Goal: Find contact information

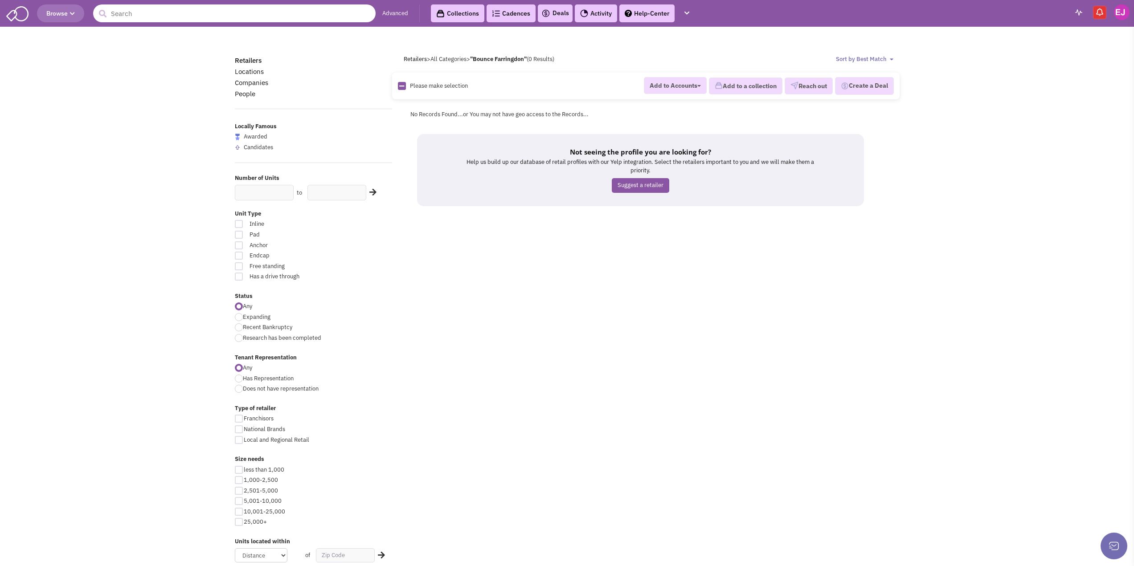
click at [176, 13] on input "text" at bounding box center [234, 13] width 282 height 18
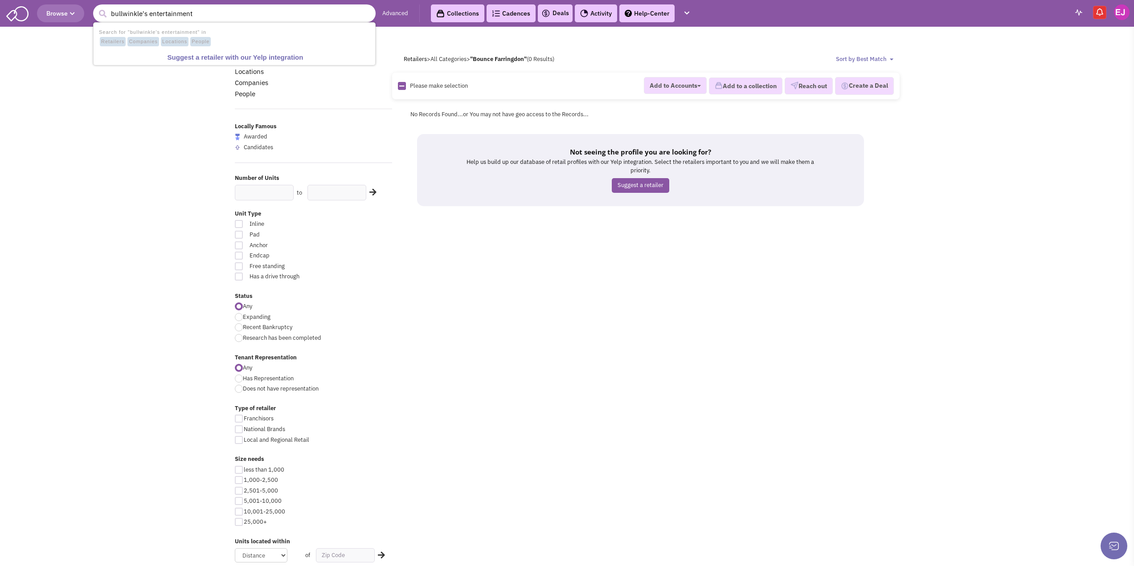
type input "bullwinkle's entertainment"
click at [96, 7] on button "submit" at bounding box center [102, 13] width 13 height 13
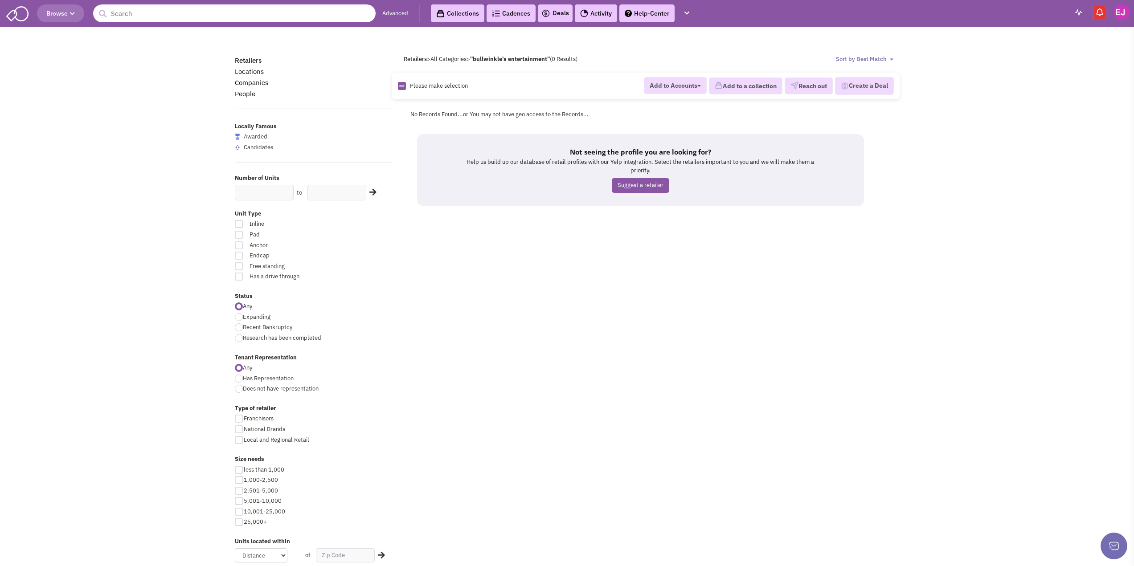
click at [152, 15] on input "text" at bounding box center [234, 13] width 282 height 18
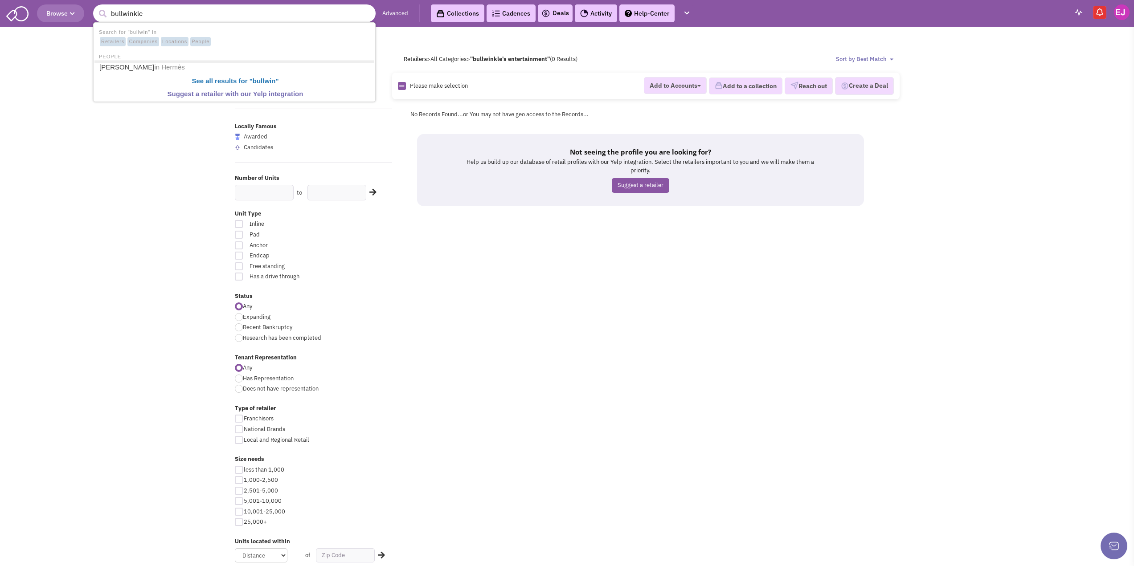
type input "bullwinkle"
click at [96, 7] on button "submit" at bounding box center [102, 13] width 13 height 13
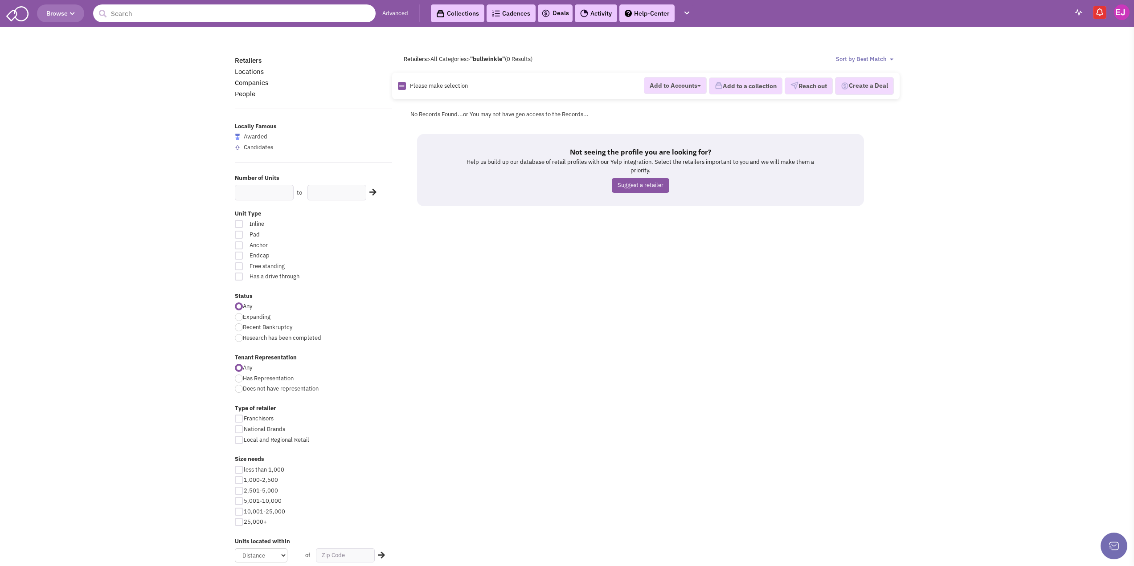
click at [143, 16] on input "text" at bounding box center [234, 13] width 282 height 18
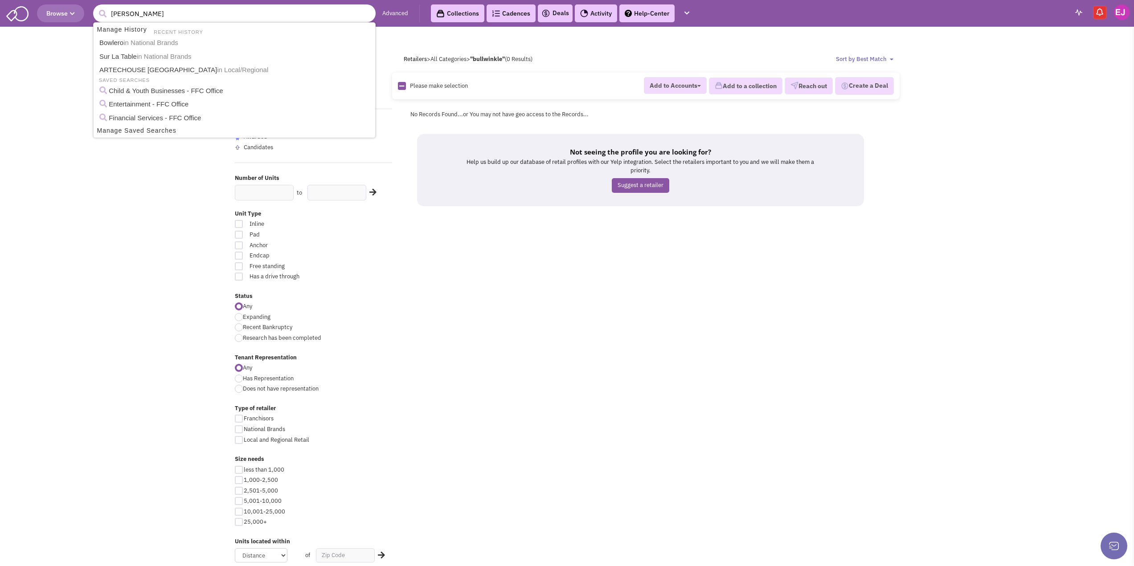
type input "huish"
click at [96, 7] on button "submit" at bounding box center [102, 13] width 13 height 13
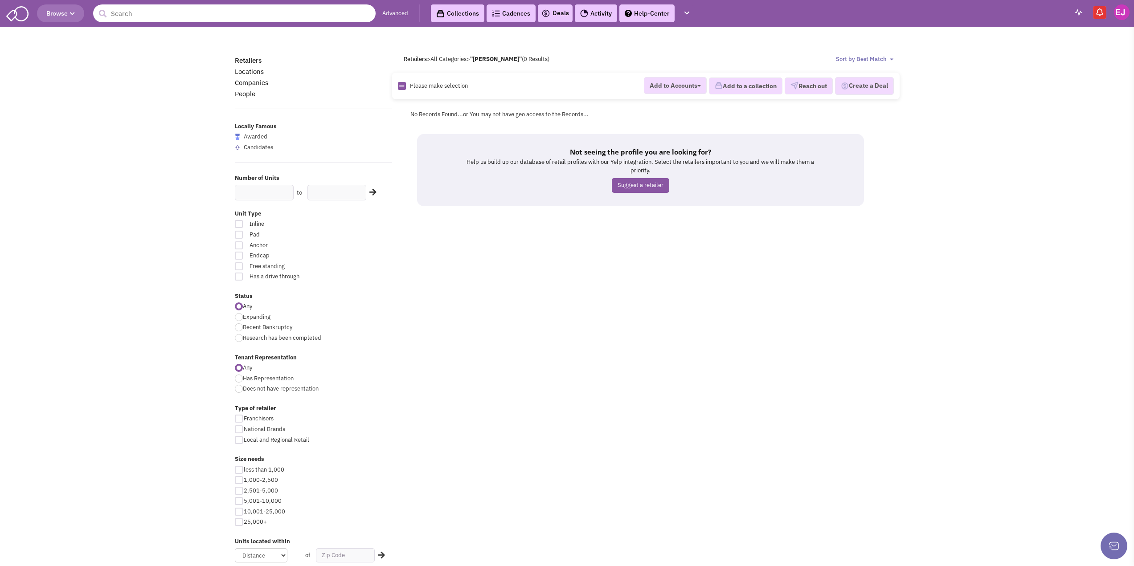
click at [140, 15] on input "text" at bounding box center [234, 13] width 282 height 18
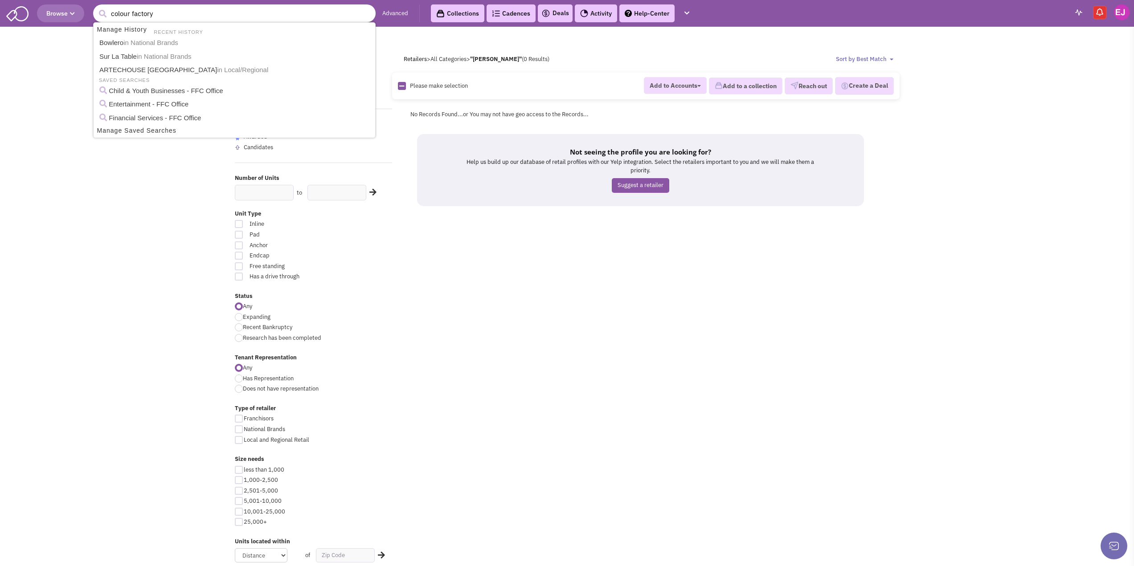
type input "colour factory"
click at [96, 7] on button "submit" at bounding box center [102, 13] width 13 height 13
click at [140, 15] on input "text" at bounding box center [234, 13] width 282 height 18
type input "a"
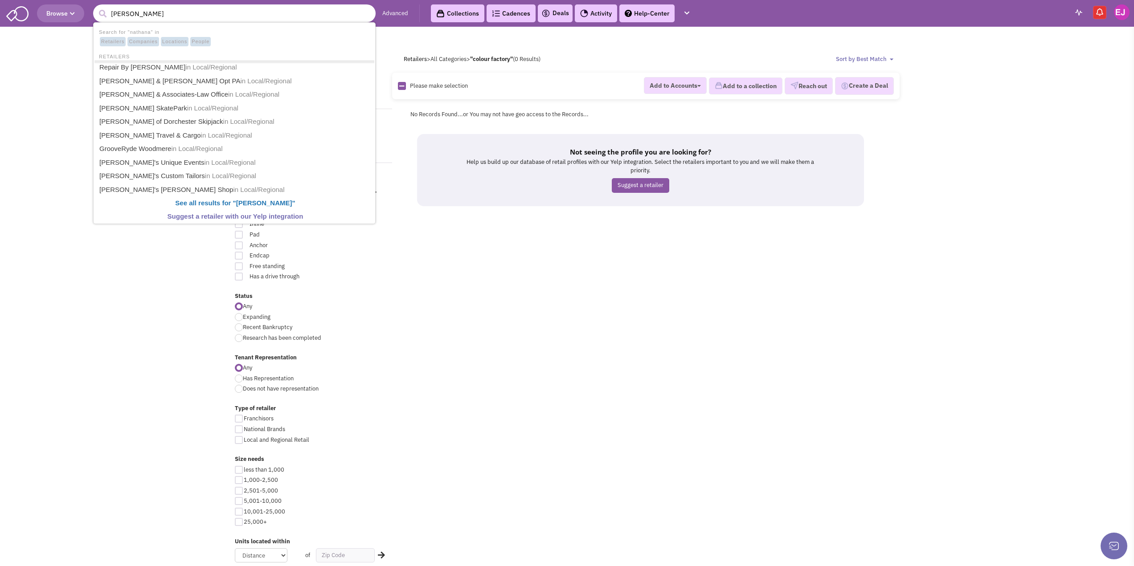
type input "nathanael williams"
click at [96, 7] on button "submit" at bounding box center [102, 13] width 13 height 13
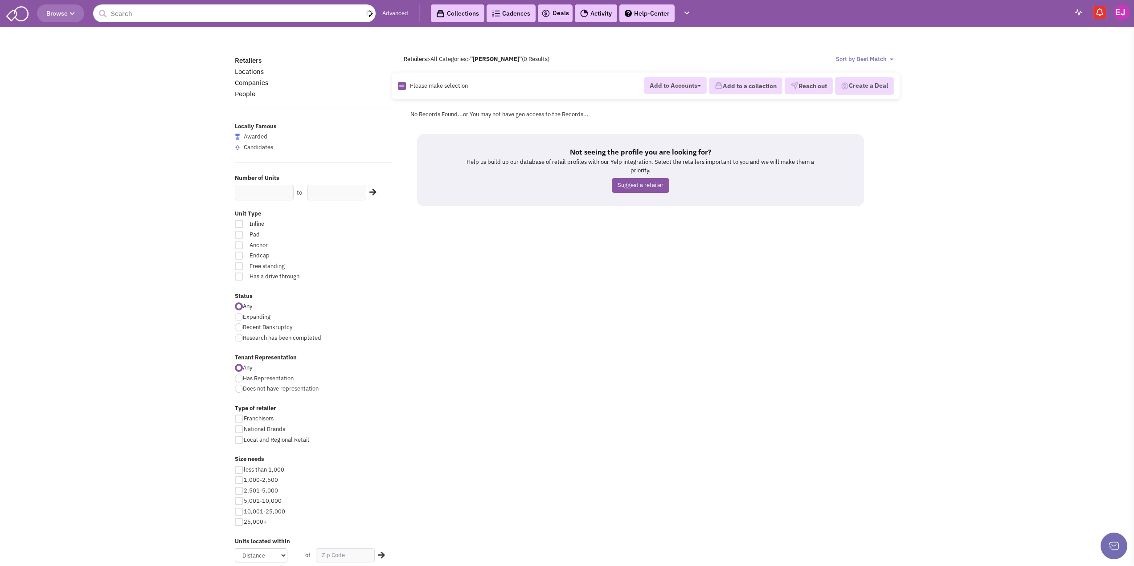
click at [180, 16] on input "text" at bounding box center [234, 13] width 282 height 18
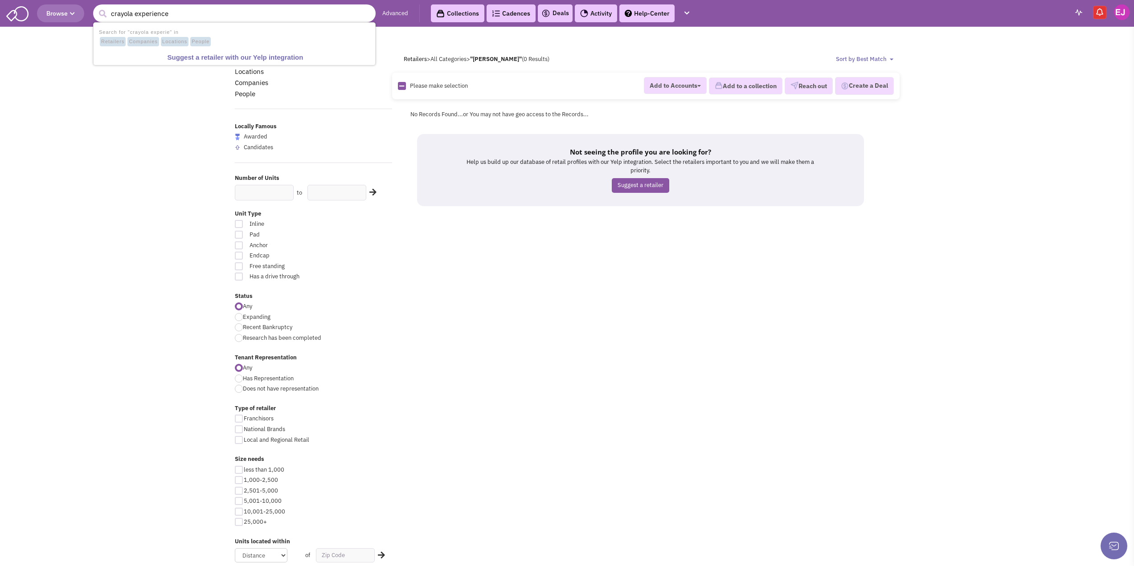
type input "crayola experience"
click at [96, 7] on button "submit" at bounding box center [102, 13] width 13 height 13
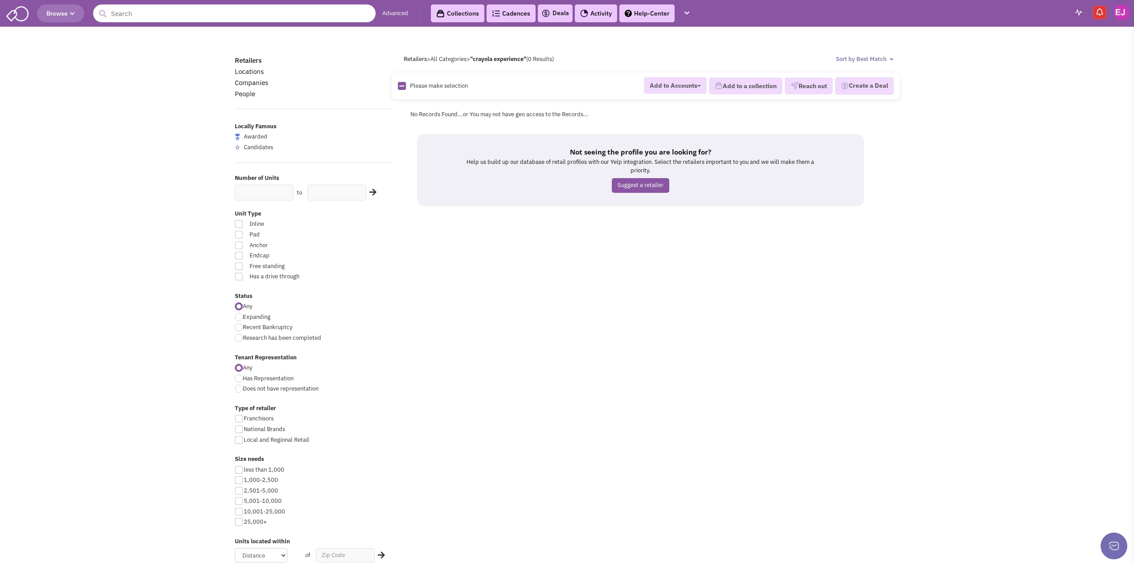
click at [180, 16] on input "text" at bounding box center [234, 13] width 282 height 18
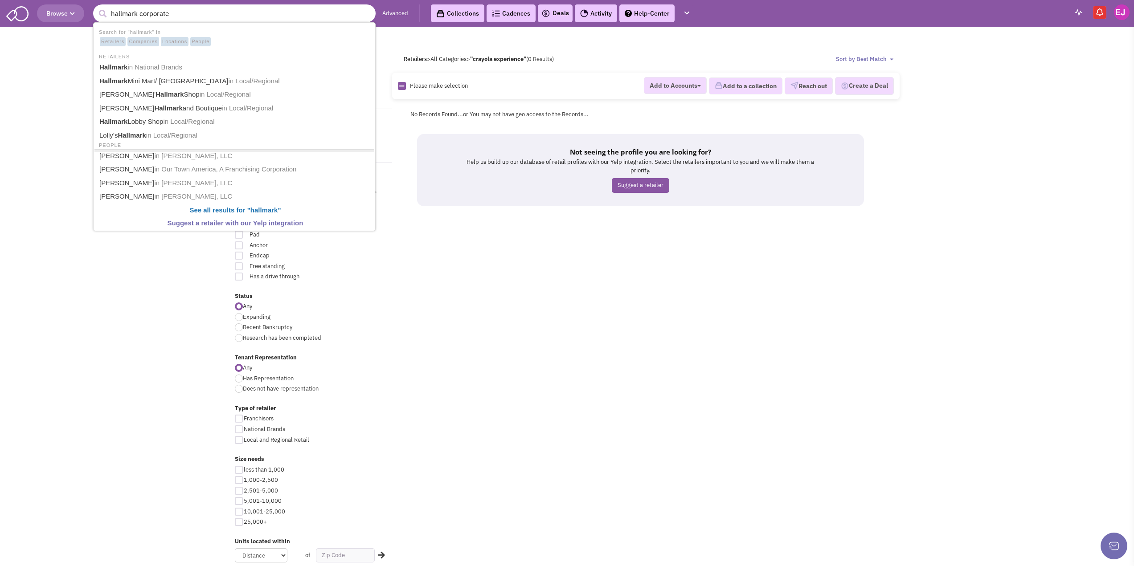
type input "hallmark corporate"
click at [96, 7] on button "submit" at bounding box center [102, 13] width 13 height 13
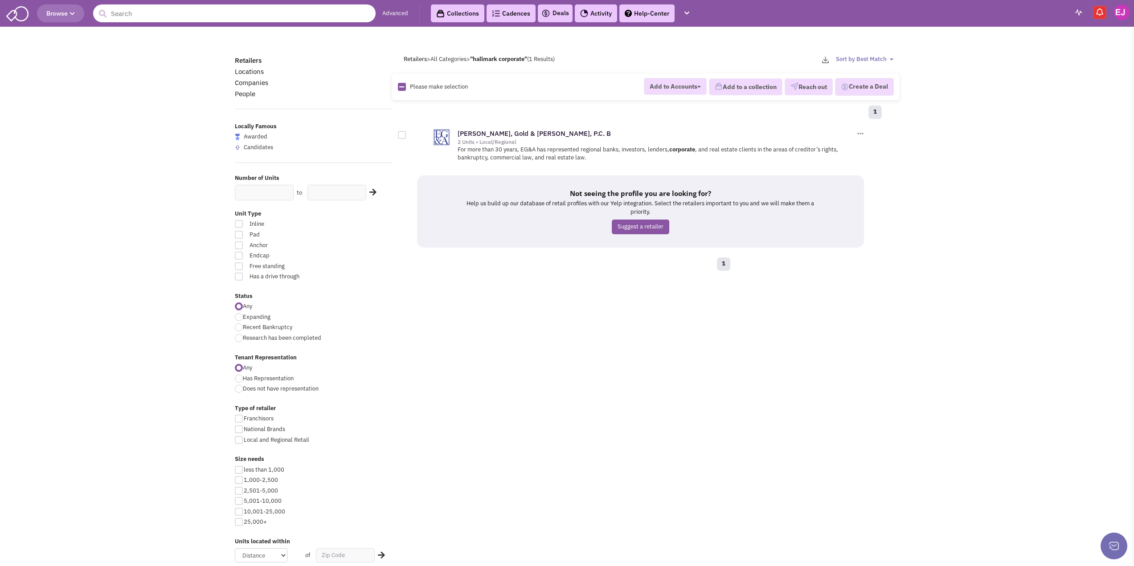
click at [181, 14] on input "text" at bounding box center [234, 13] width 282 height 18
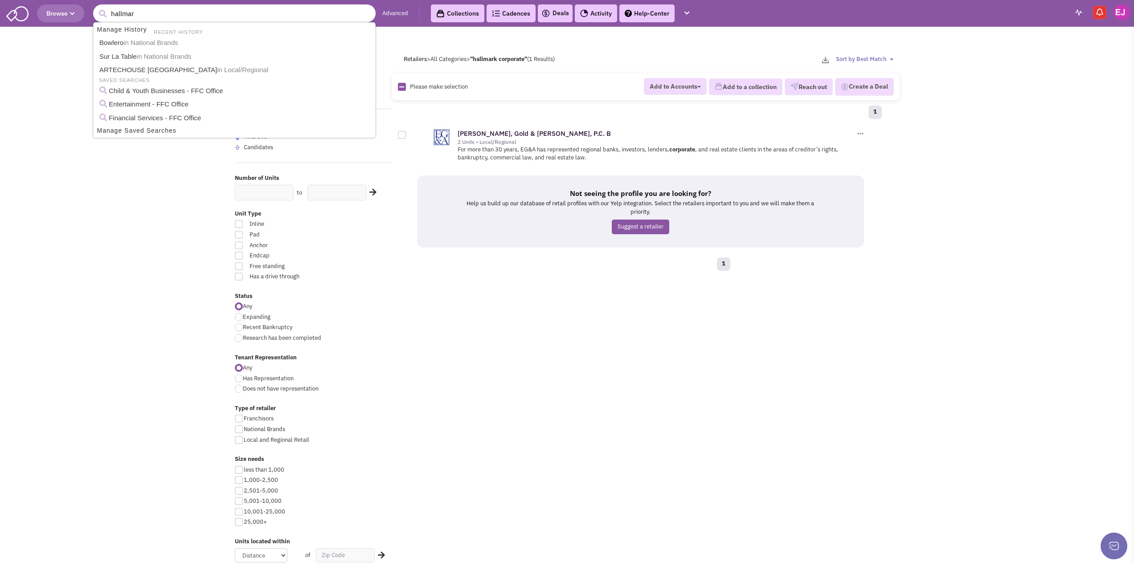
type input "hallmark"
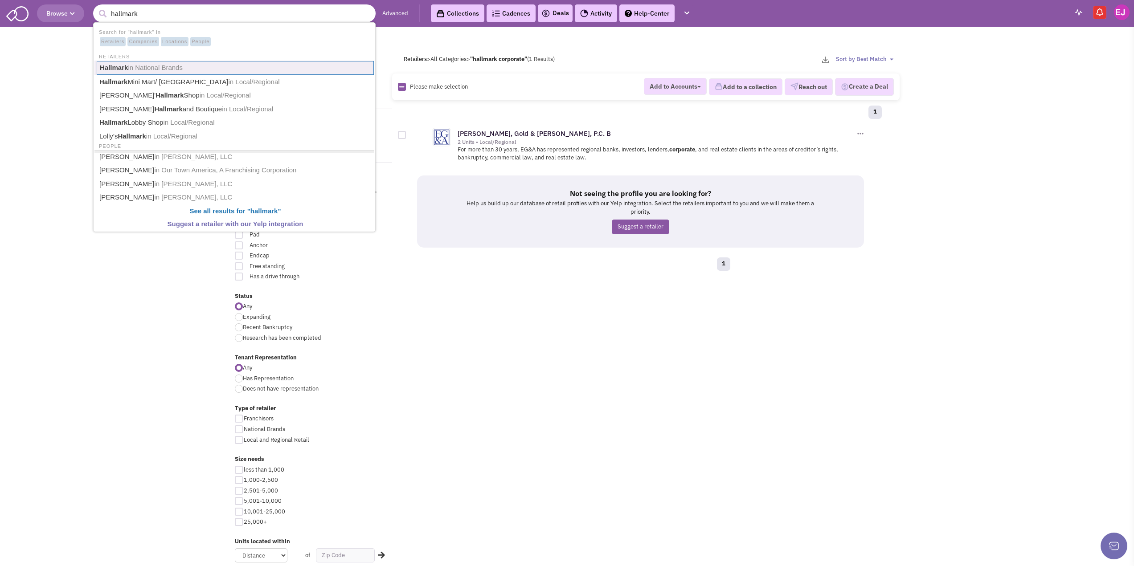
click at [132, 65] on span "in National Brands" at bounding box center [155, 68] width 55 height 8
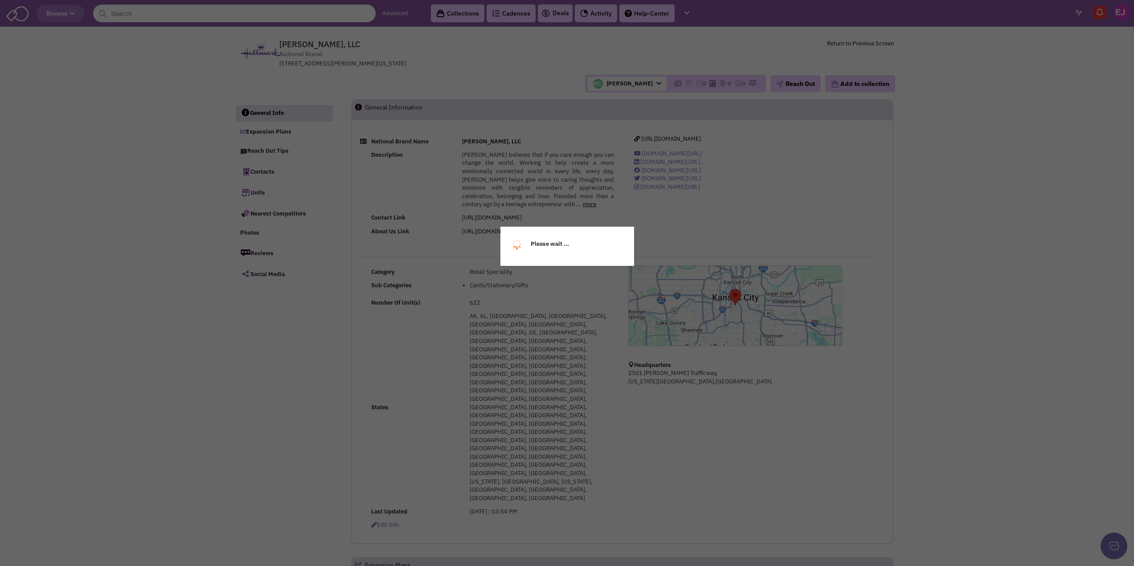
select select
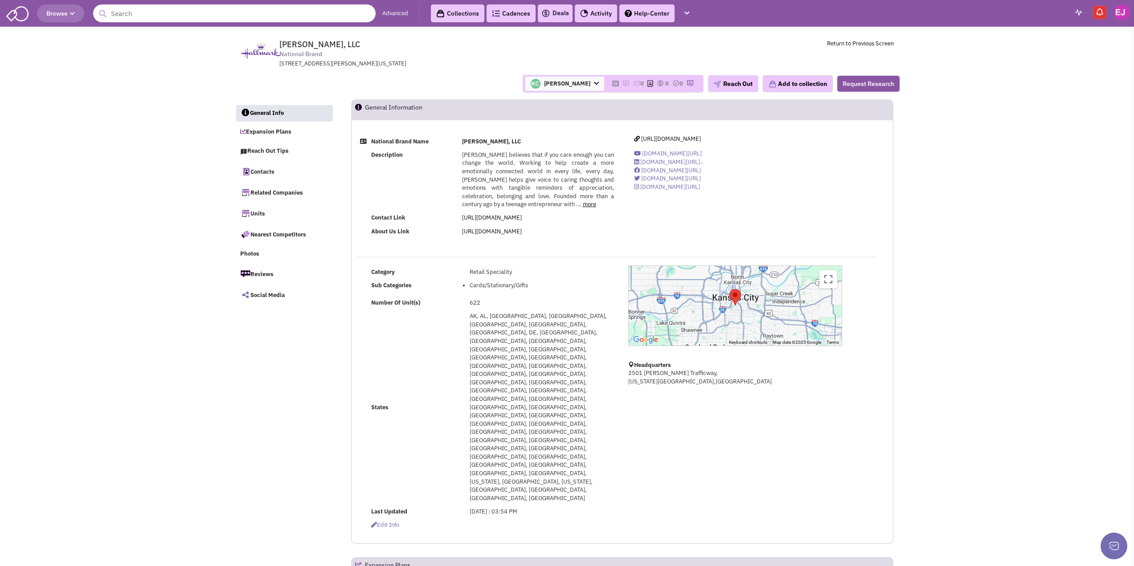
click at [193, 13] on input "text" at bounding box center [234, 13] width 282 height 18
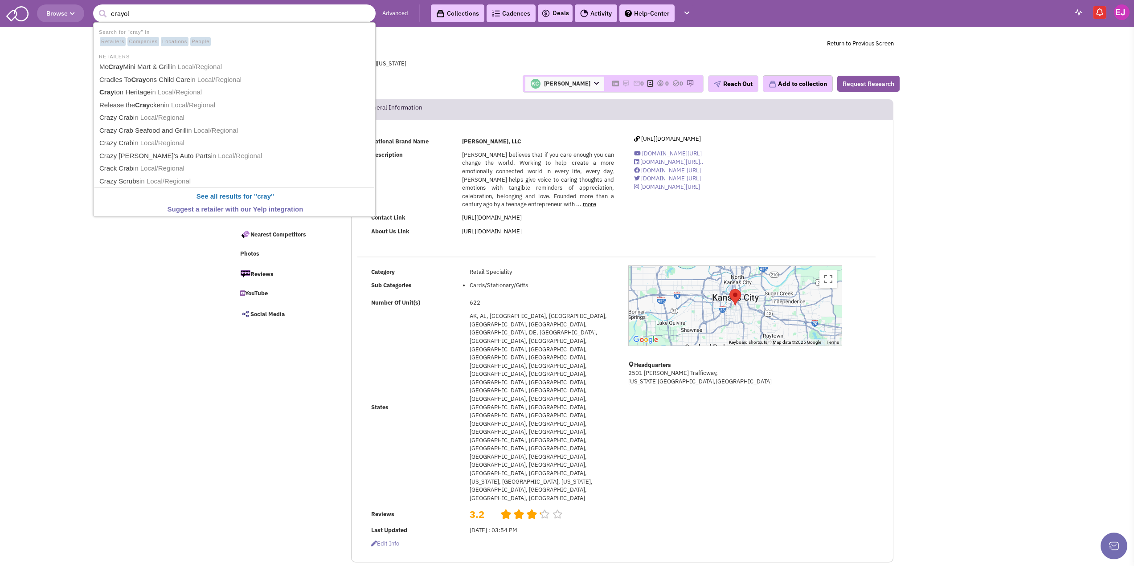
type input "crayola"
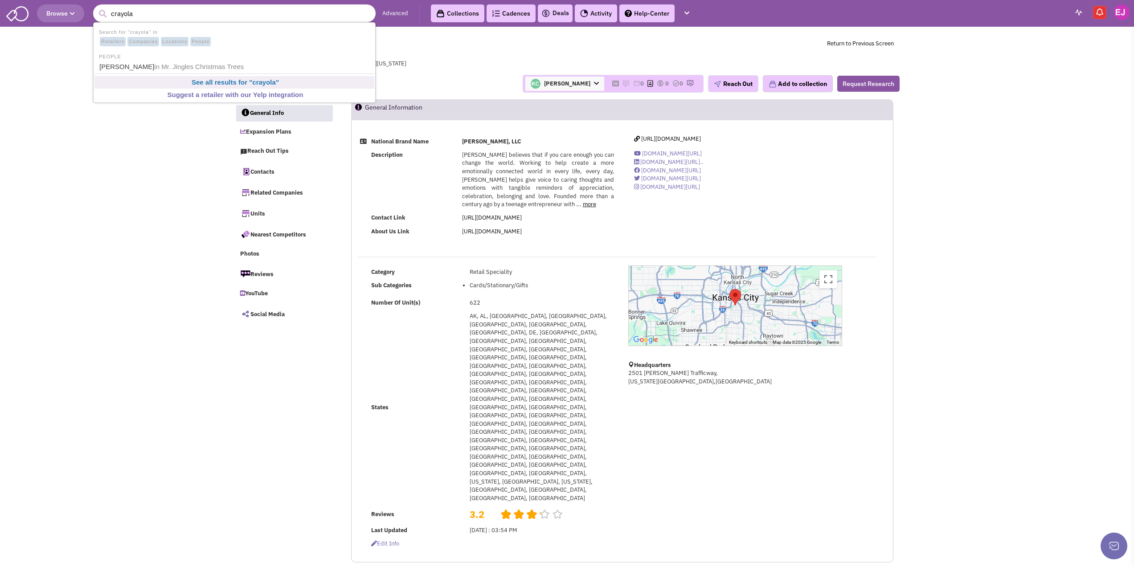
click at [222, 83] on b "See all results for " crayola "" at bounding box center [235, 82] width 87 height 8
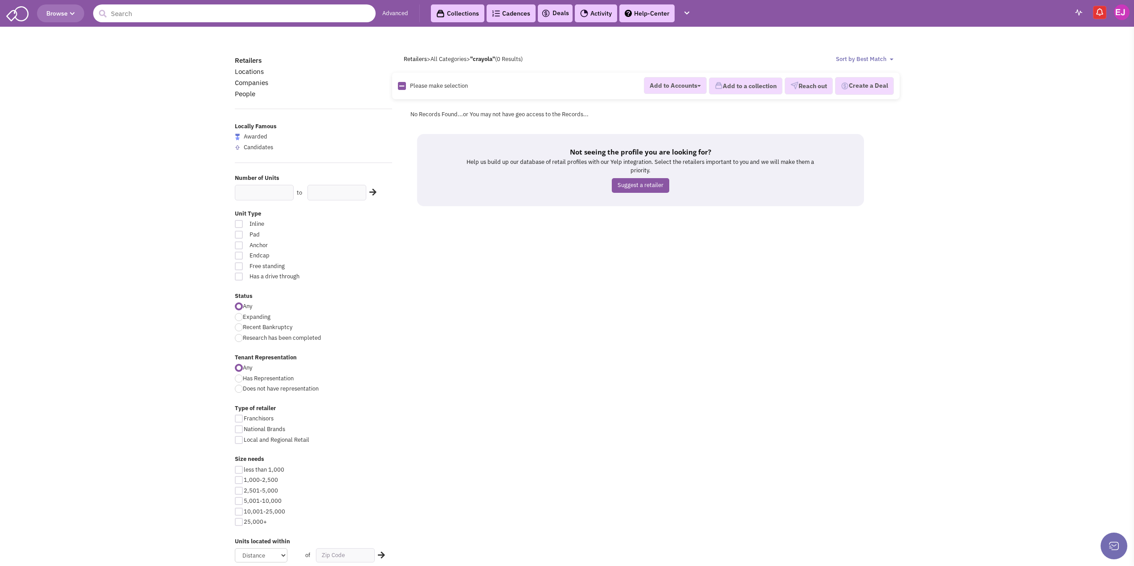
click at [259, 16] on input "text" at bounding box center [234, 13] width 282 height 18
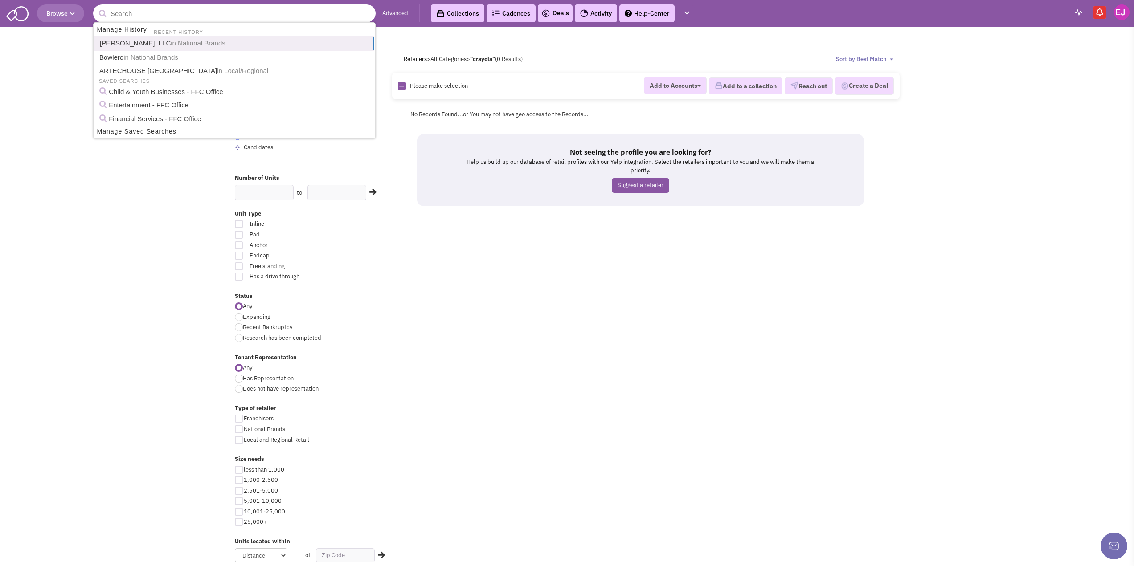
click at [205, 41] on span "in National Brands" at bounding box center [198, 43] width 55 height 8
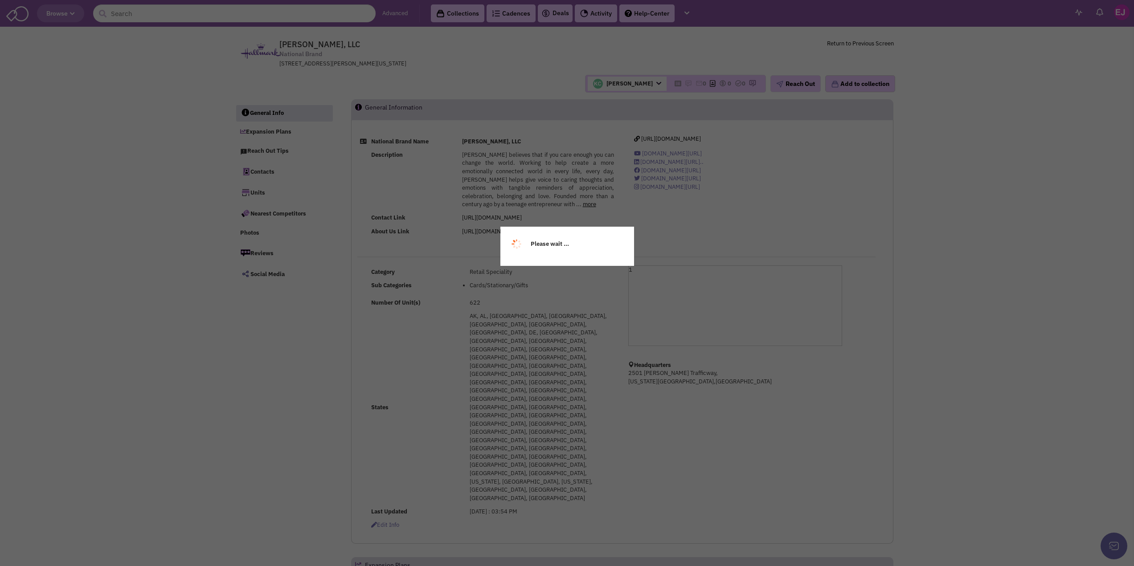
select select
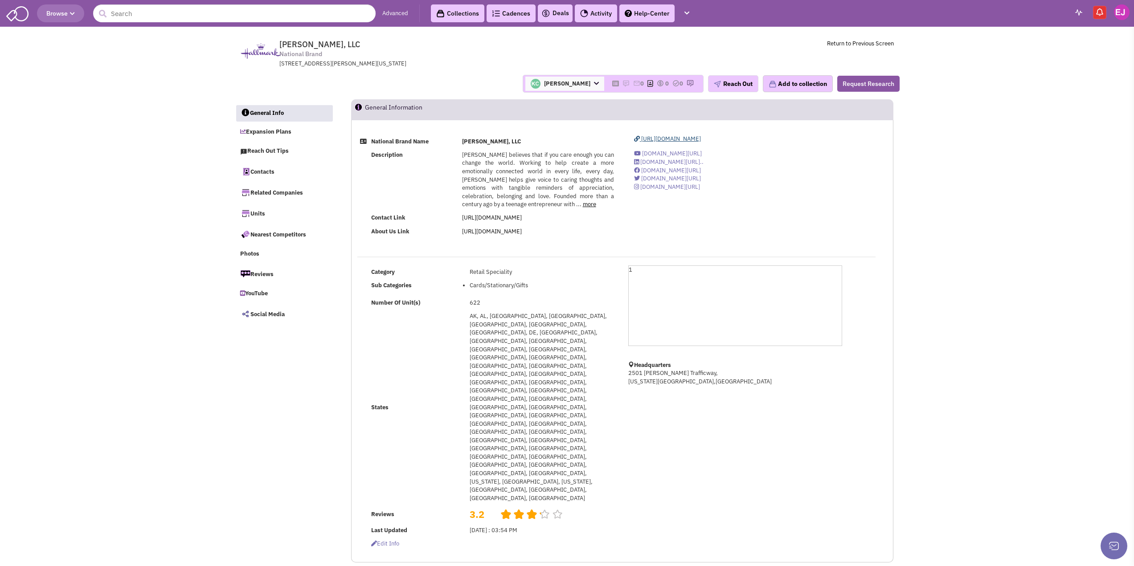
click at [697, 136] on span "[URL][DOMAIN_NAME]" at bounding box center [671, 139] width 60 height 8
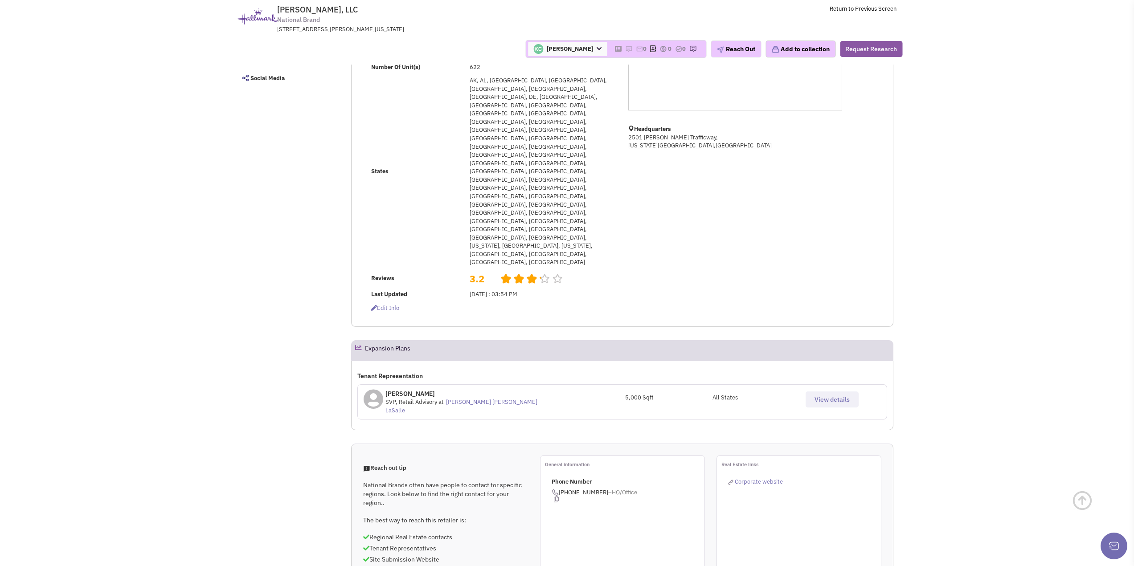
scroll to position [178, 0]
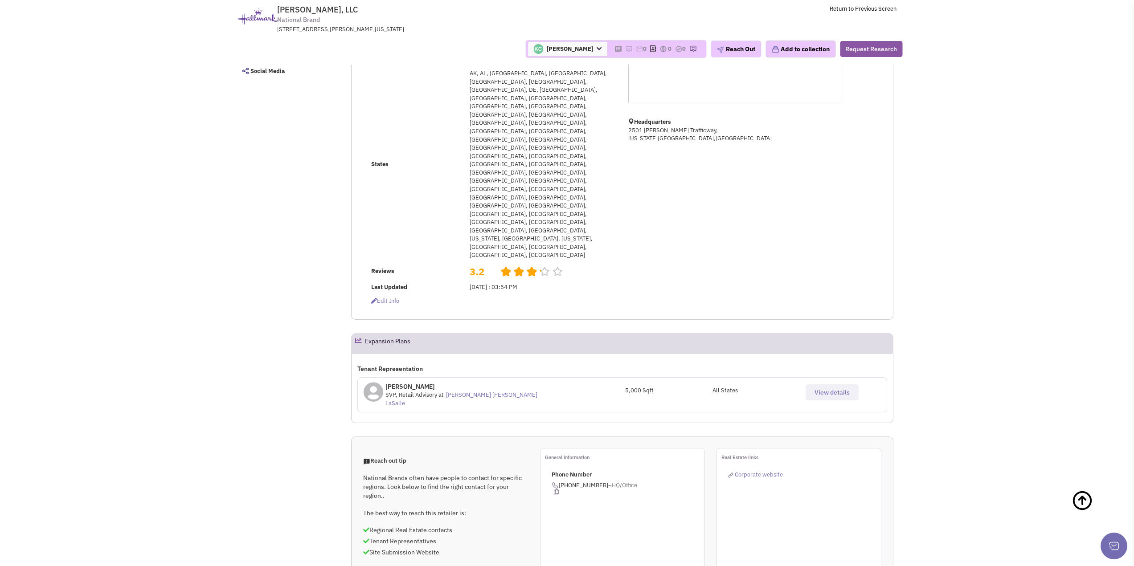
drag, startPoint x: 602, startPoint y: 339, endPoint x: 559, endPoint y: 338, distance: 42.3
click at [559, 482] on span "[PHONE_NUMBER] –HQ/Office" at bounding box center [627, 489] width 153 height 14
copy span "[PHONE_NUMBER]"
